Goal: Information Seeking & Learning: Learn about a topic

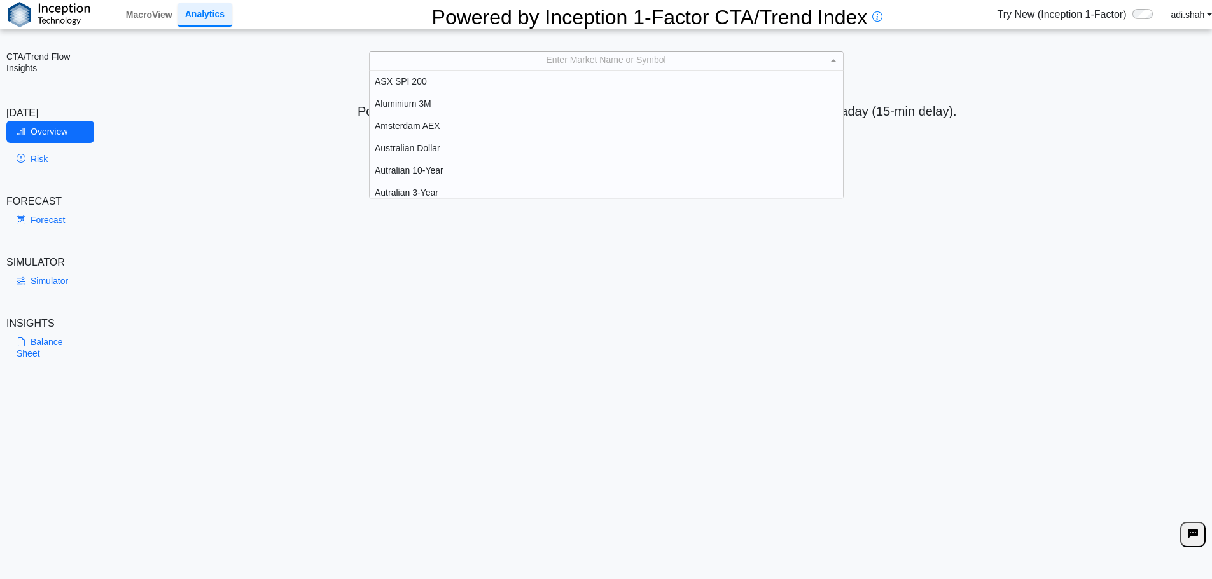
click at [641, 63] on div "Enter Market Name or Symbol" at bounding box center [606, 60] width 473 height 17
click at [400, 87] on div "Cotton No. 2" at bounding box center [606, 88] width 473 height 22
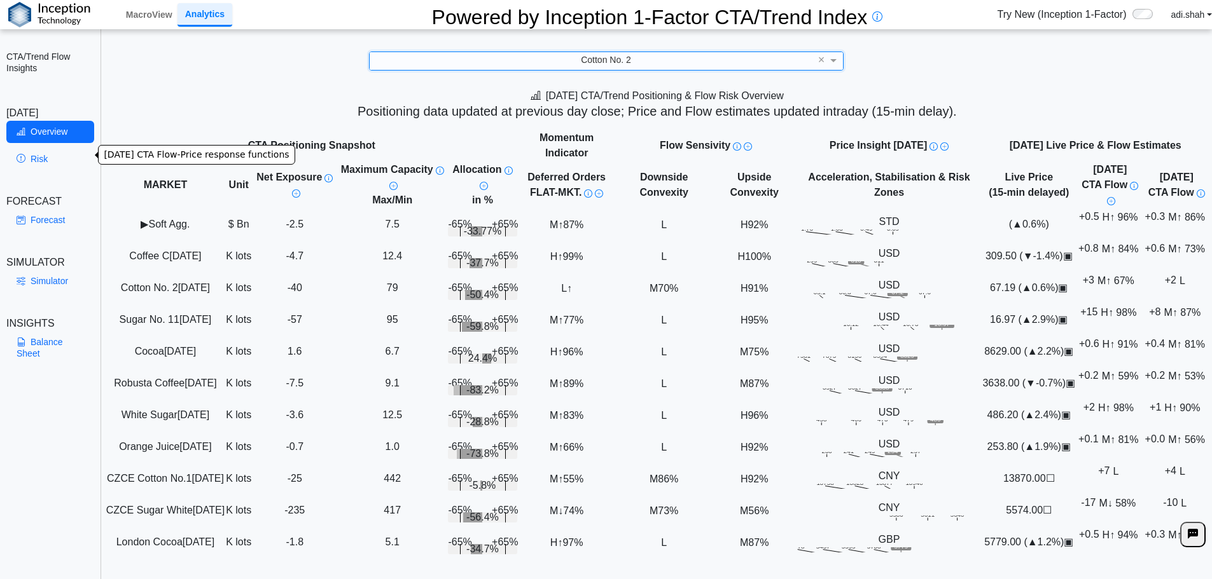
click at [24, 154] on icon at bounding box center [21, 159] width 9 height 10
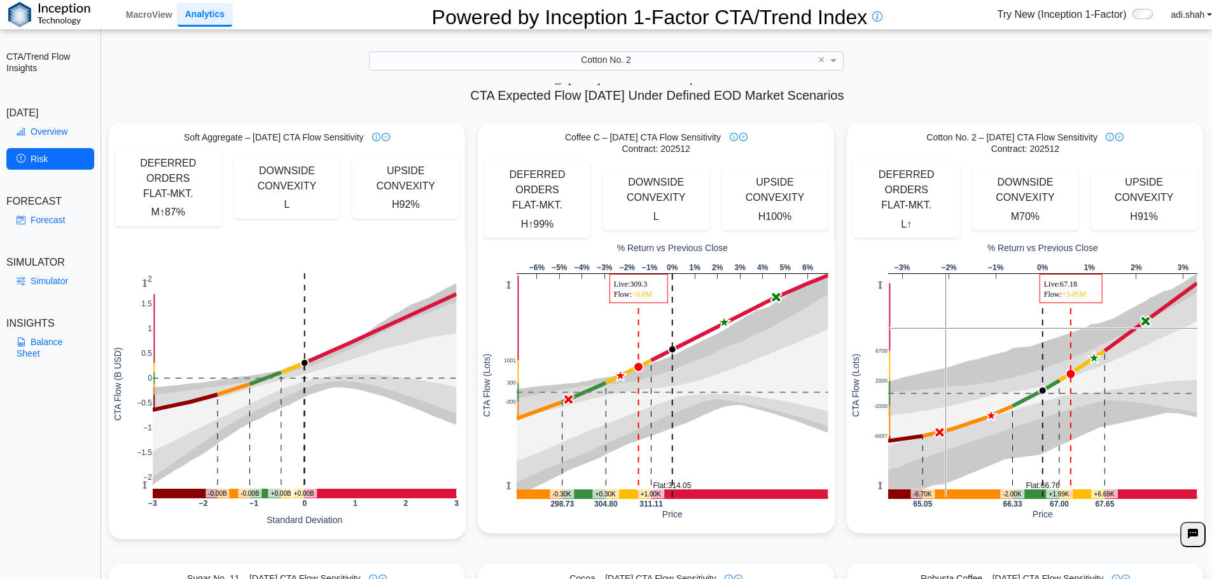
scroll to position [0, 0]
